Goal: Find specific page/section: Find specific page/section

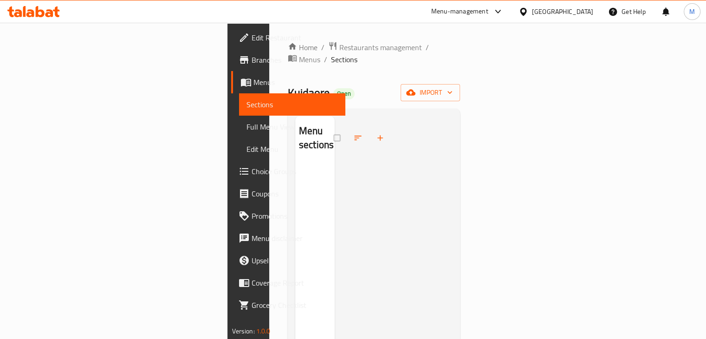
click at [585, 16] on div "[GEOGRAPHIC_DATA]" at bounding box center [562, 11] width 61 height 10
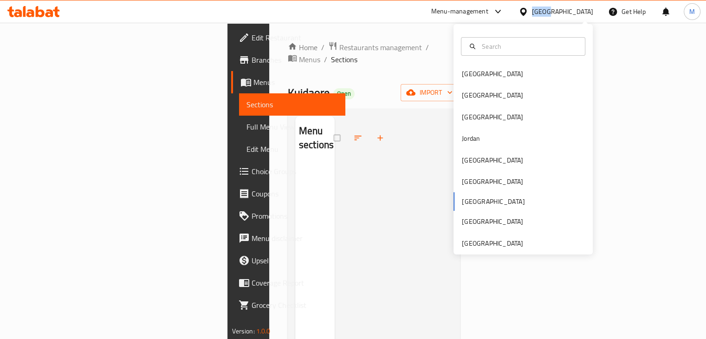
click at [585, 16] on div "[GEOGRAPHIC_DATA]" at bounding box center [562, 11] width 61 height 10
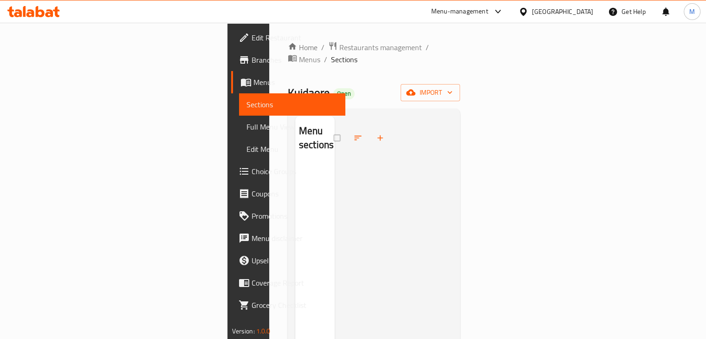
click at [532, 13] on div at bounding box center [525, 11] width 13 height 10
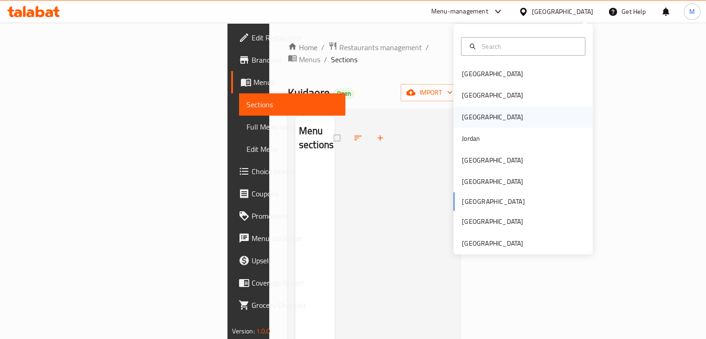
click at [508, 117] on div "[GEOGRAPHIC_DATA]" at bounding box center [523, 116] width 139 height 21
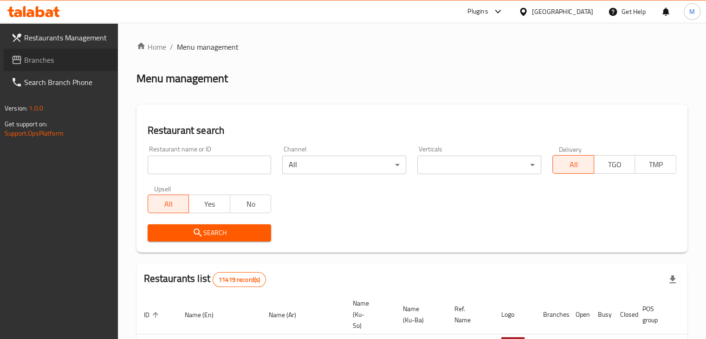
click at [65, 60] on span "Branches" at bounding box center [67, 59] width 86 height 11
